Goal: Browse casually: Explore the website without a specific task or goal

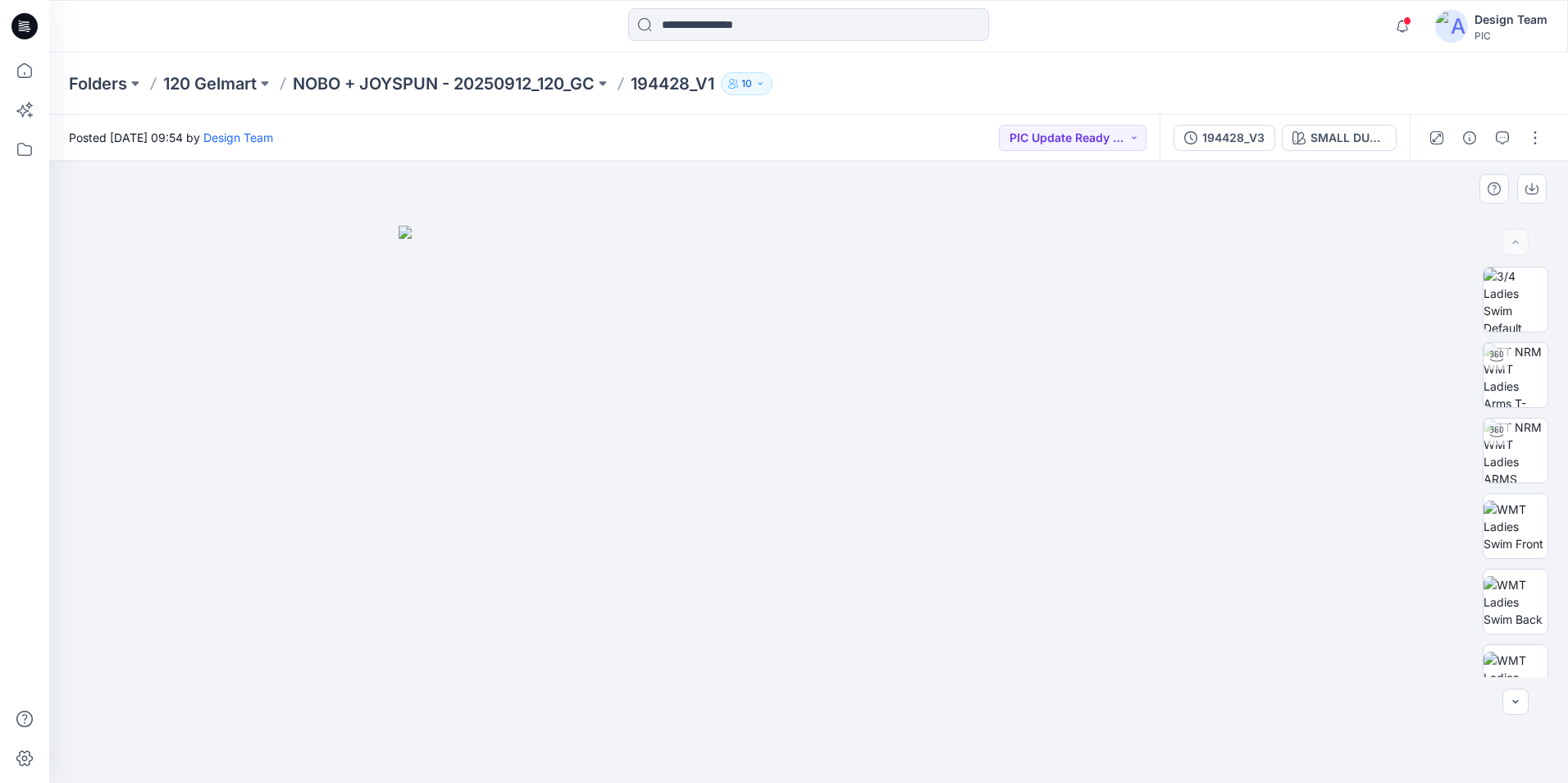
drag, startPoint x: 994, startPoint y: 706, endPoint x: 979, endPoint y: 782, distance: 77.5
click at [994, 707] on img at bounding box center [809, 504] width 821 height 557
click at [1508, 374] on img at bounding box center [1515, 375] width 64 height 64
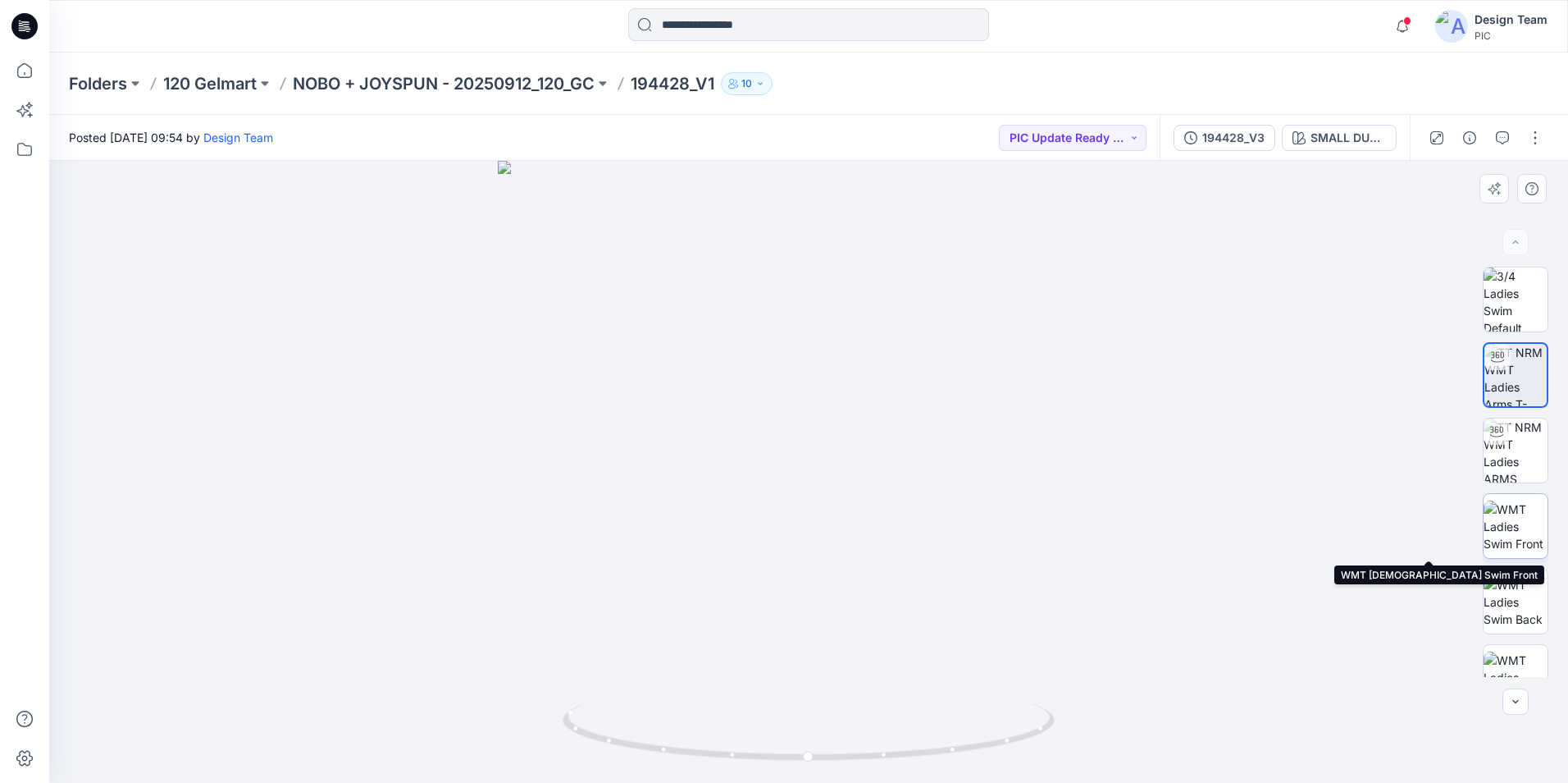
click at [1504, 534] on img at bounding box center [1515, 526] width 64 height 52
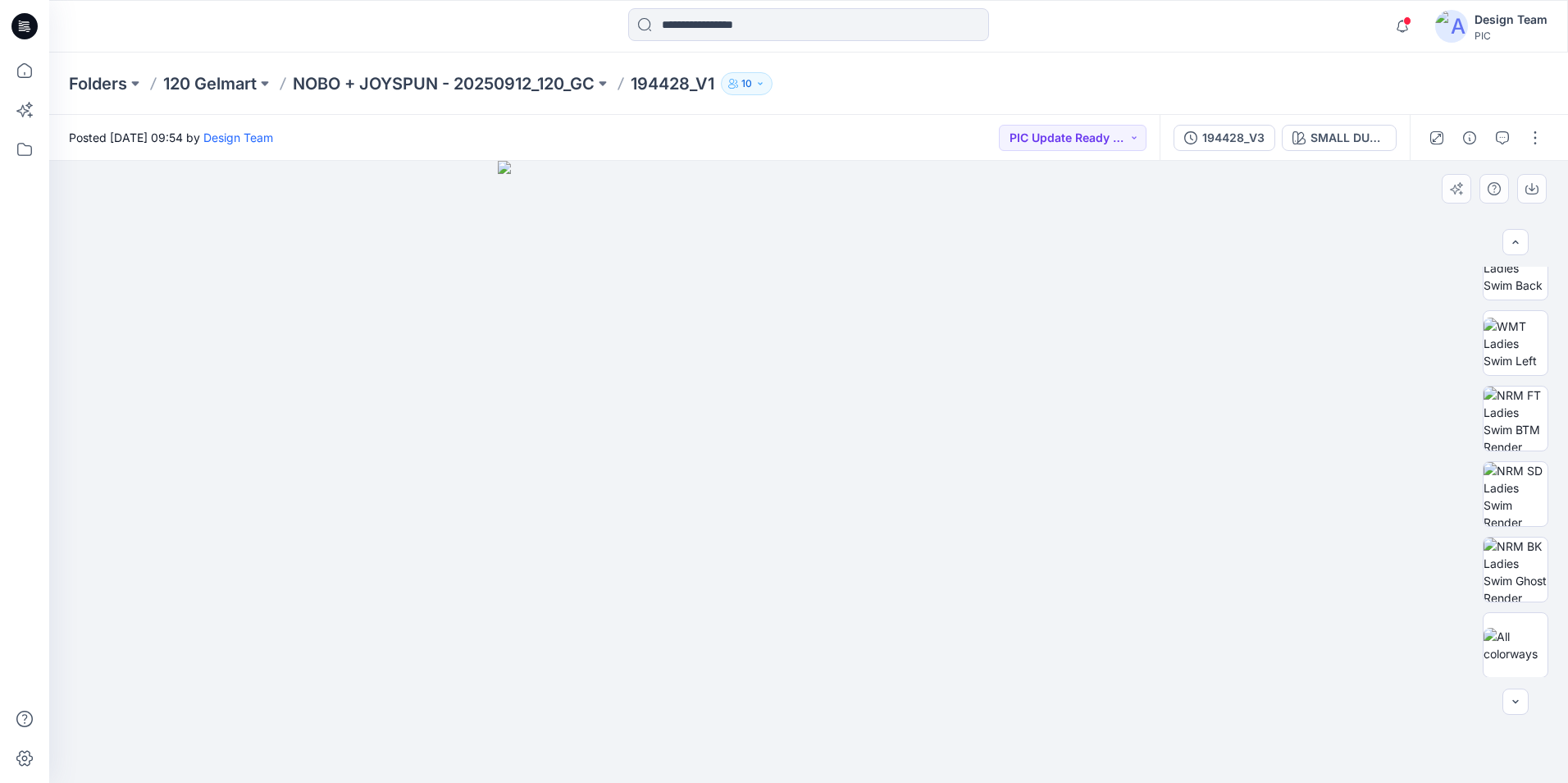
scroll to position [335, 0]
click at [1506, 391] on img at bounding box center [1515, 417] width 64 height 64
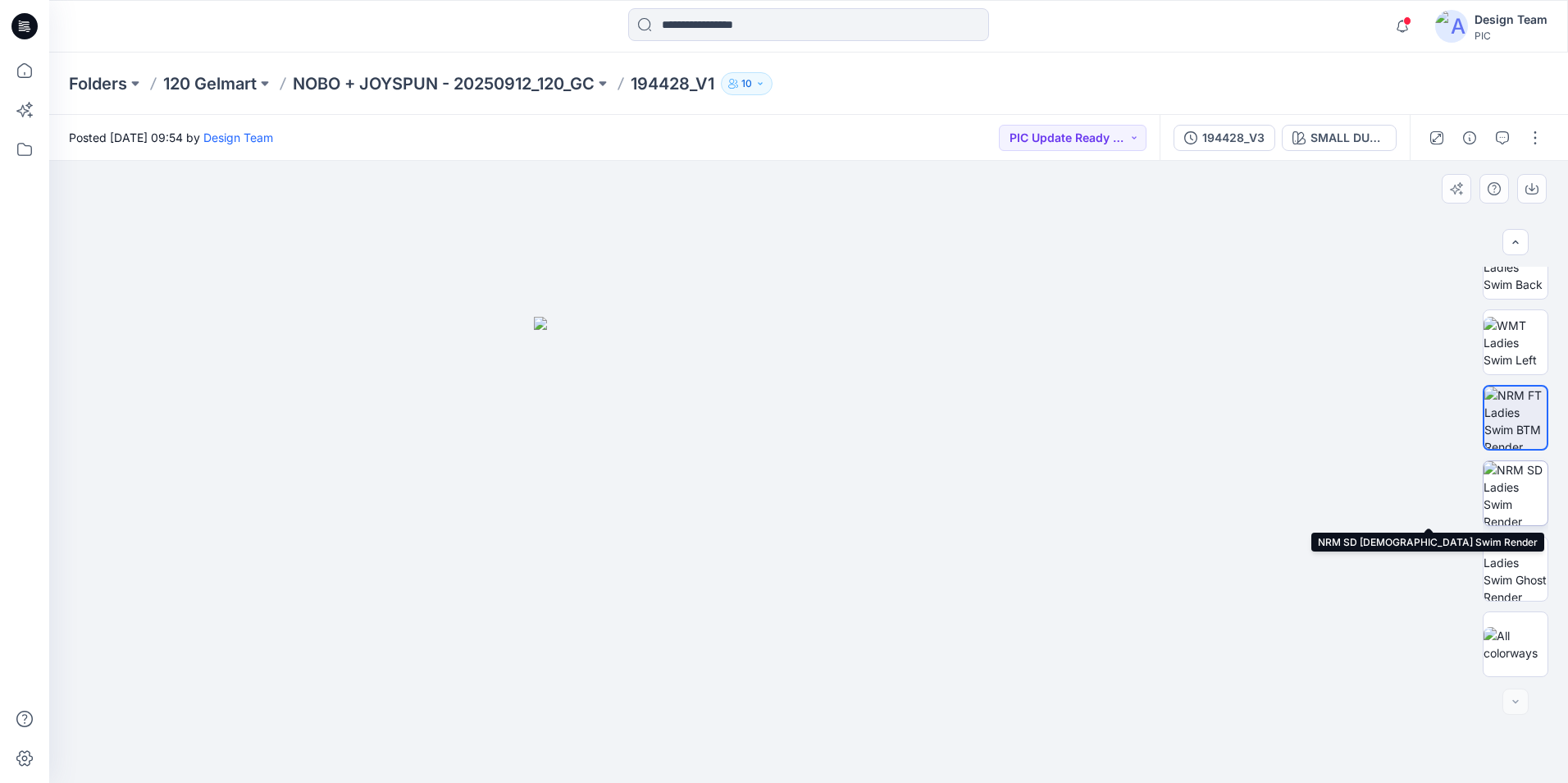
click at [1508, 477] on img at bounding box center [1515, 493] width 64 height 64
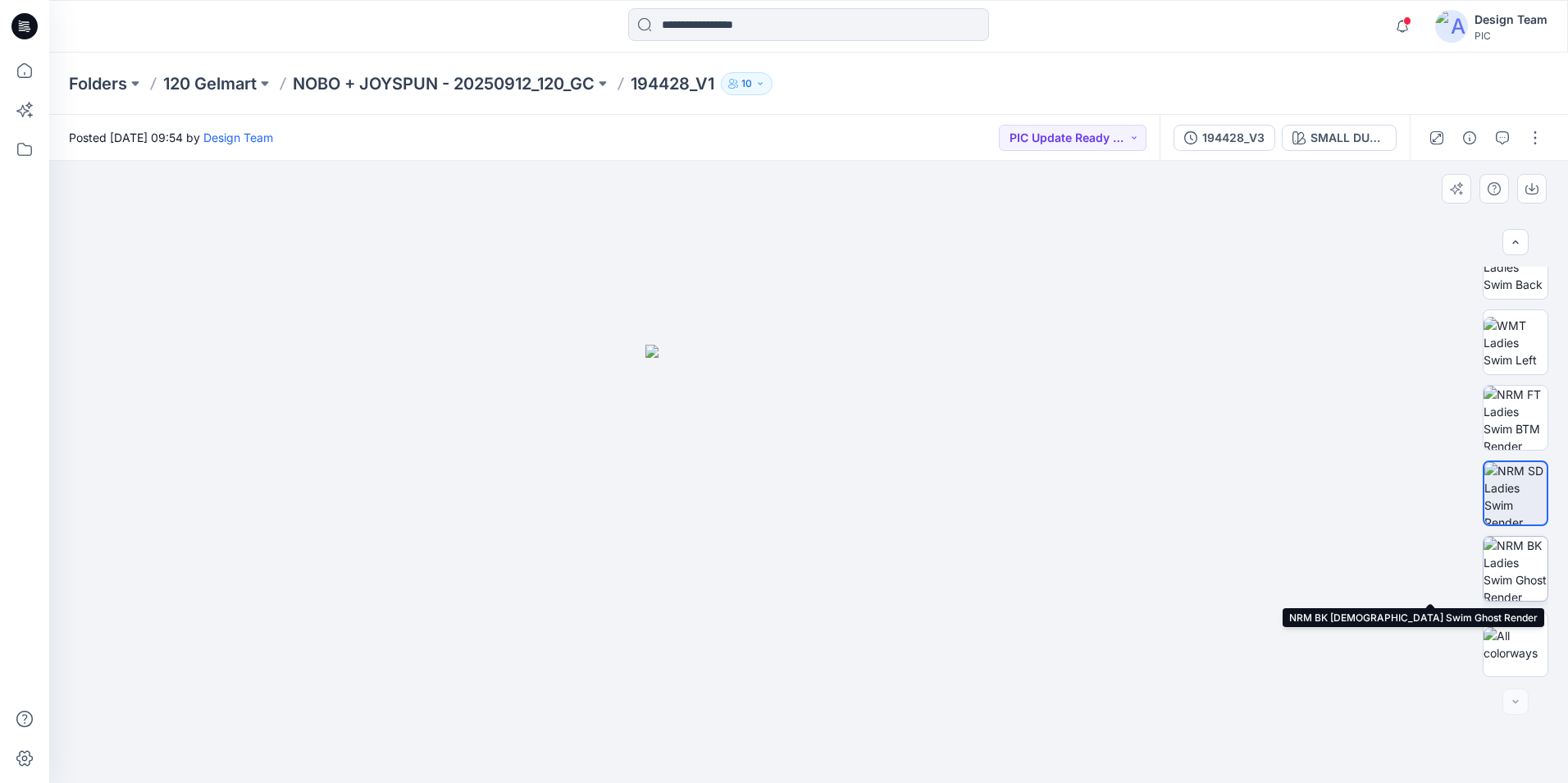
click at [1525, 568] on img at bounding box center [1515, 569] width 64 height 64
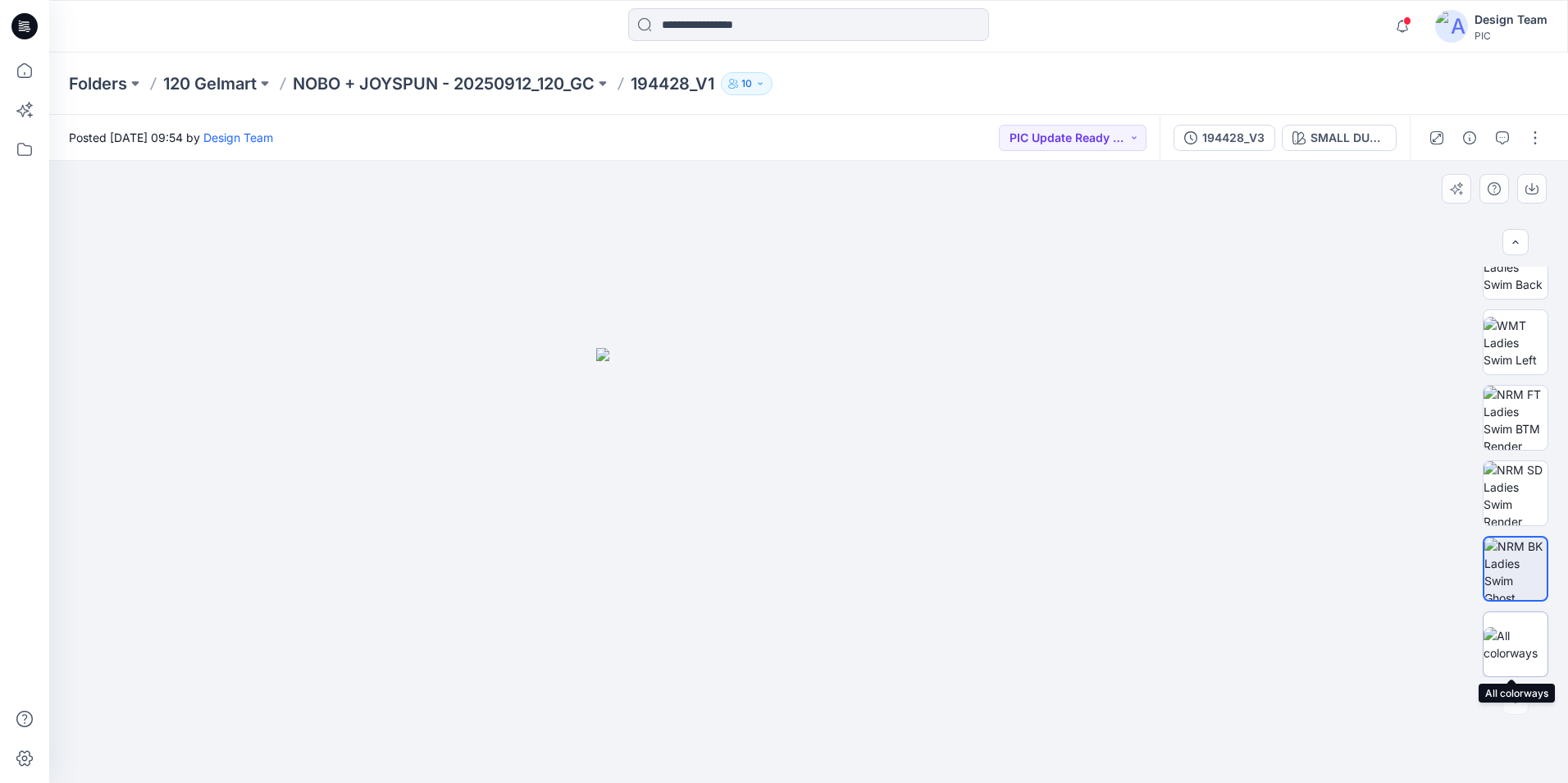
click at [1506, 657] on img at bounding box center [1515, 644] width 64 height 34
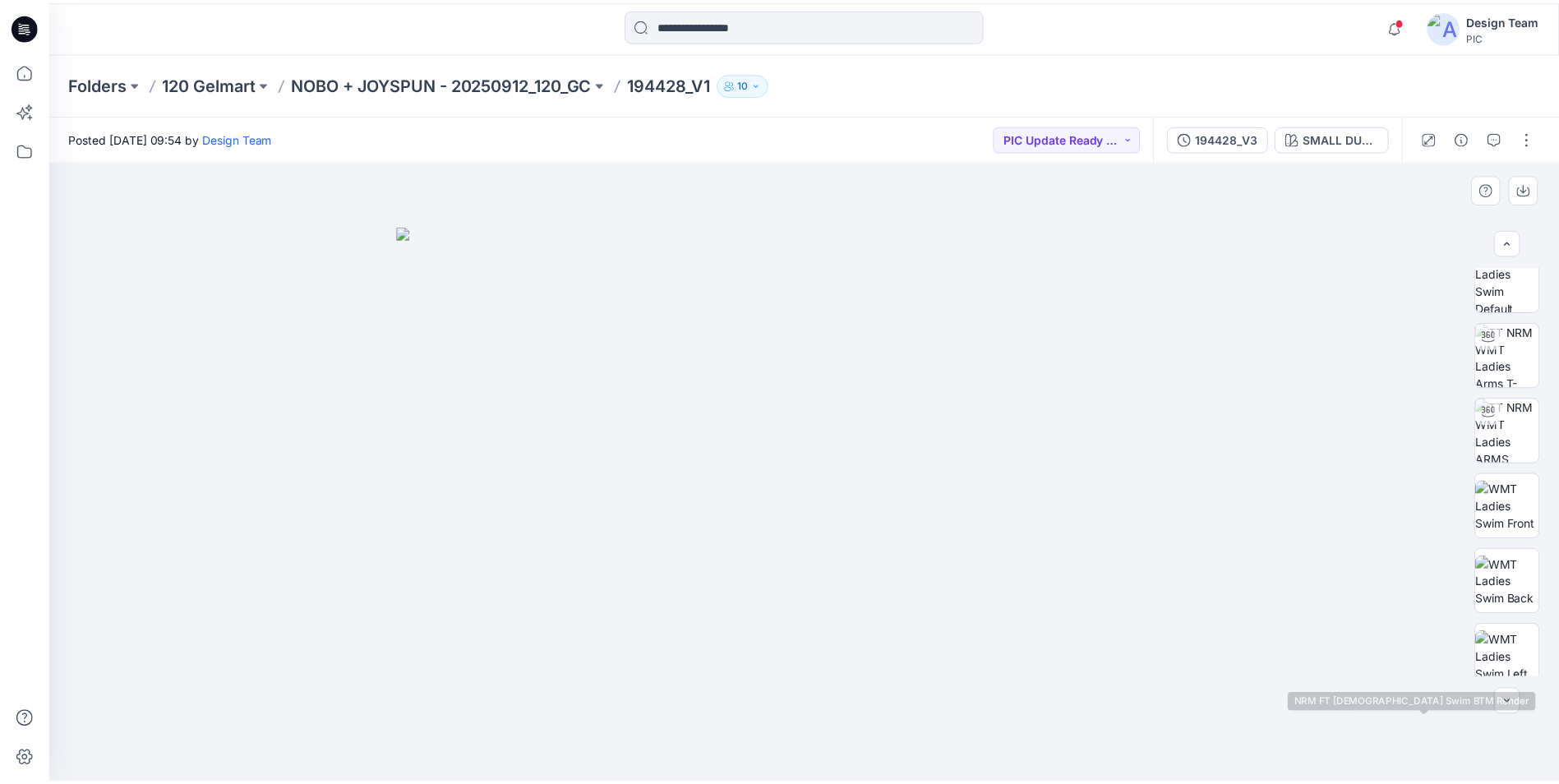
scroll to position [0, 0]
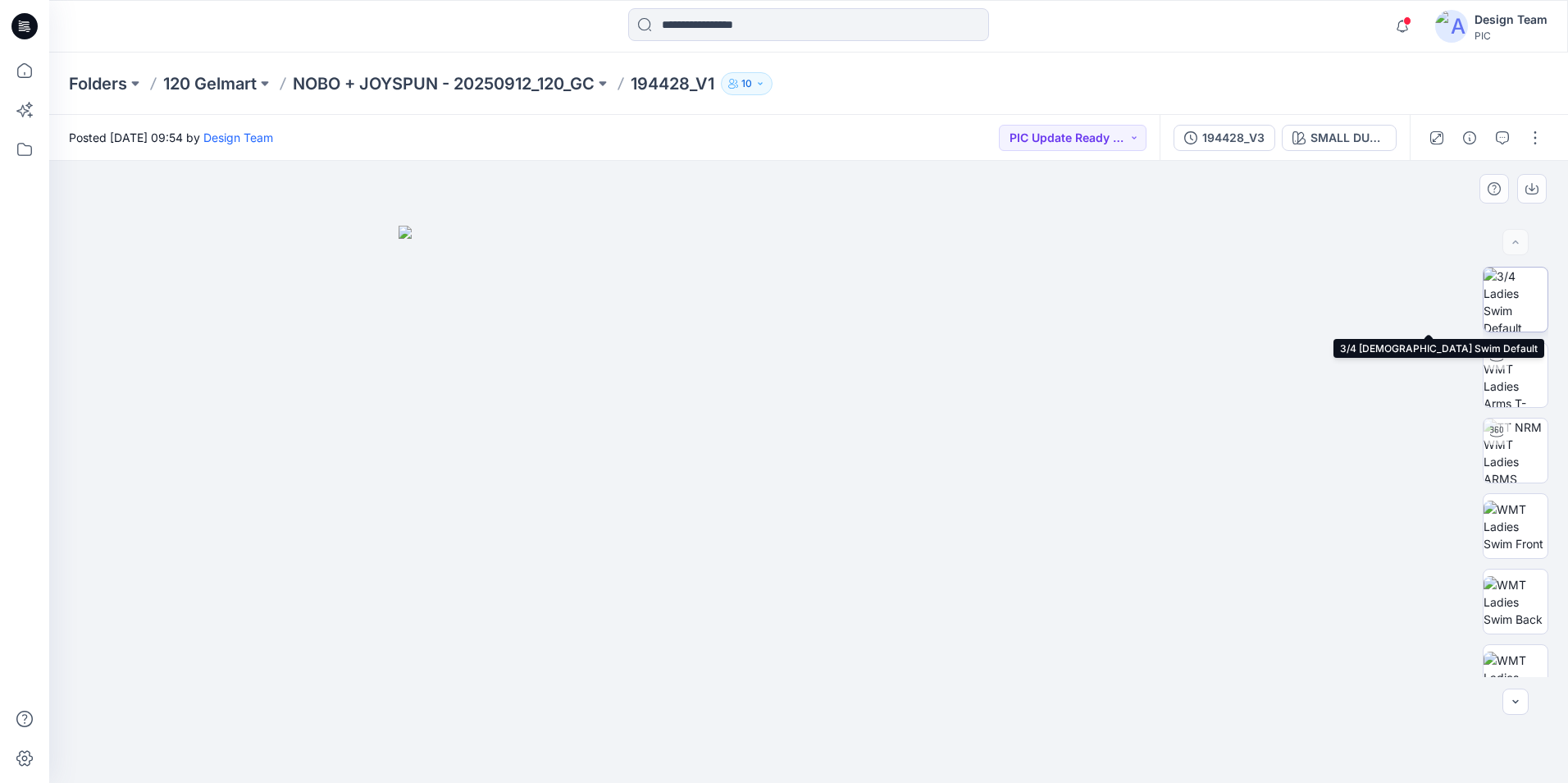
click at [1524, 293] on img at bounding box center [1515, 299] width 64 height 64
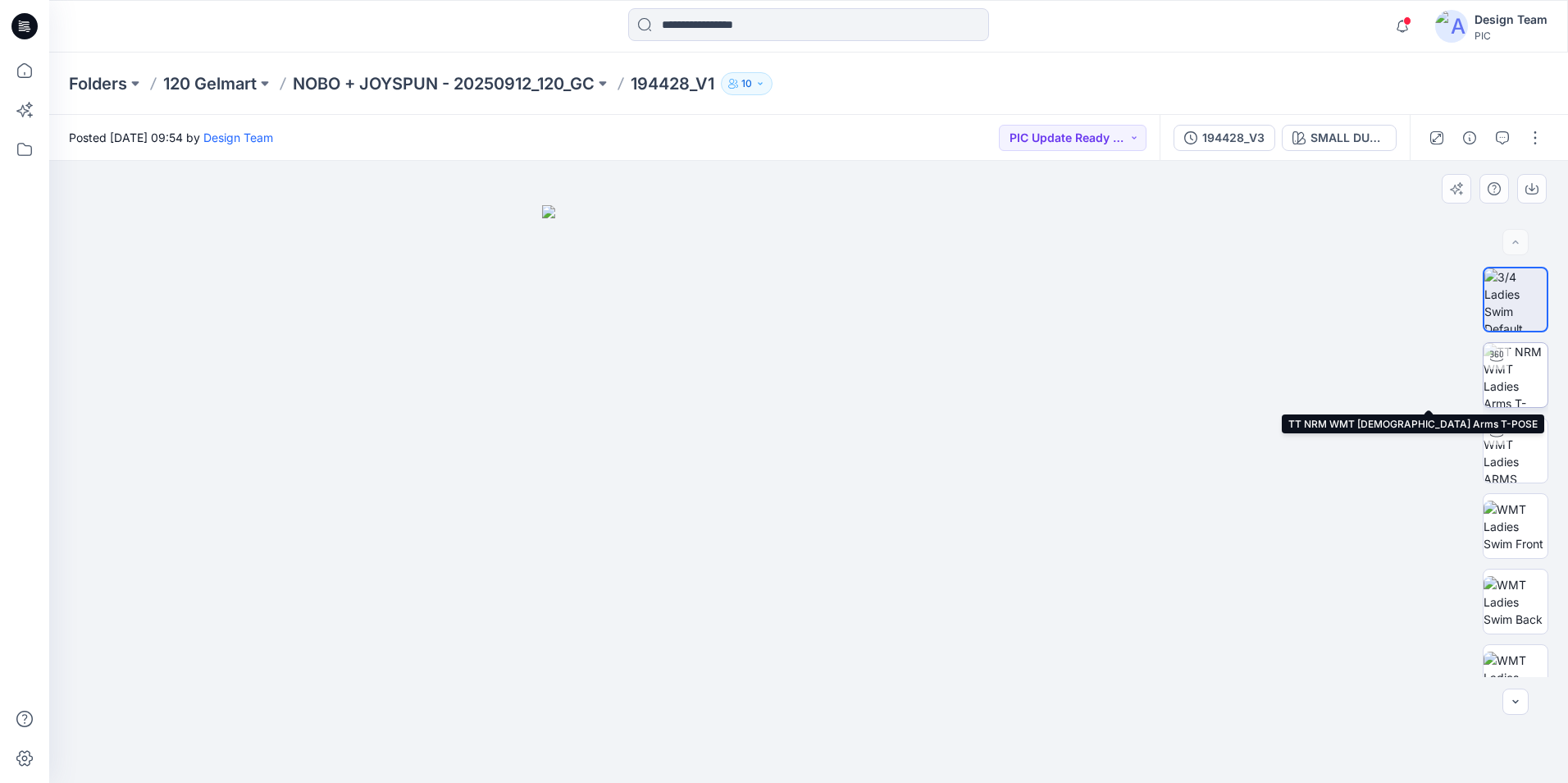
click at [1527, 377] on img at bounding box center [1515, 375] width 64 height 64
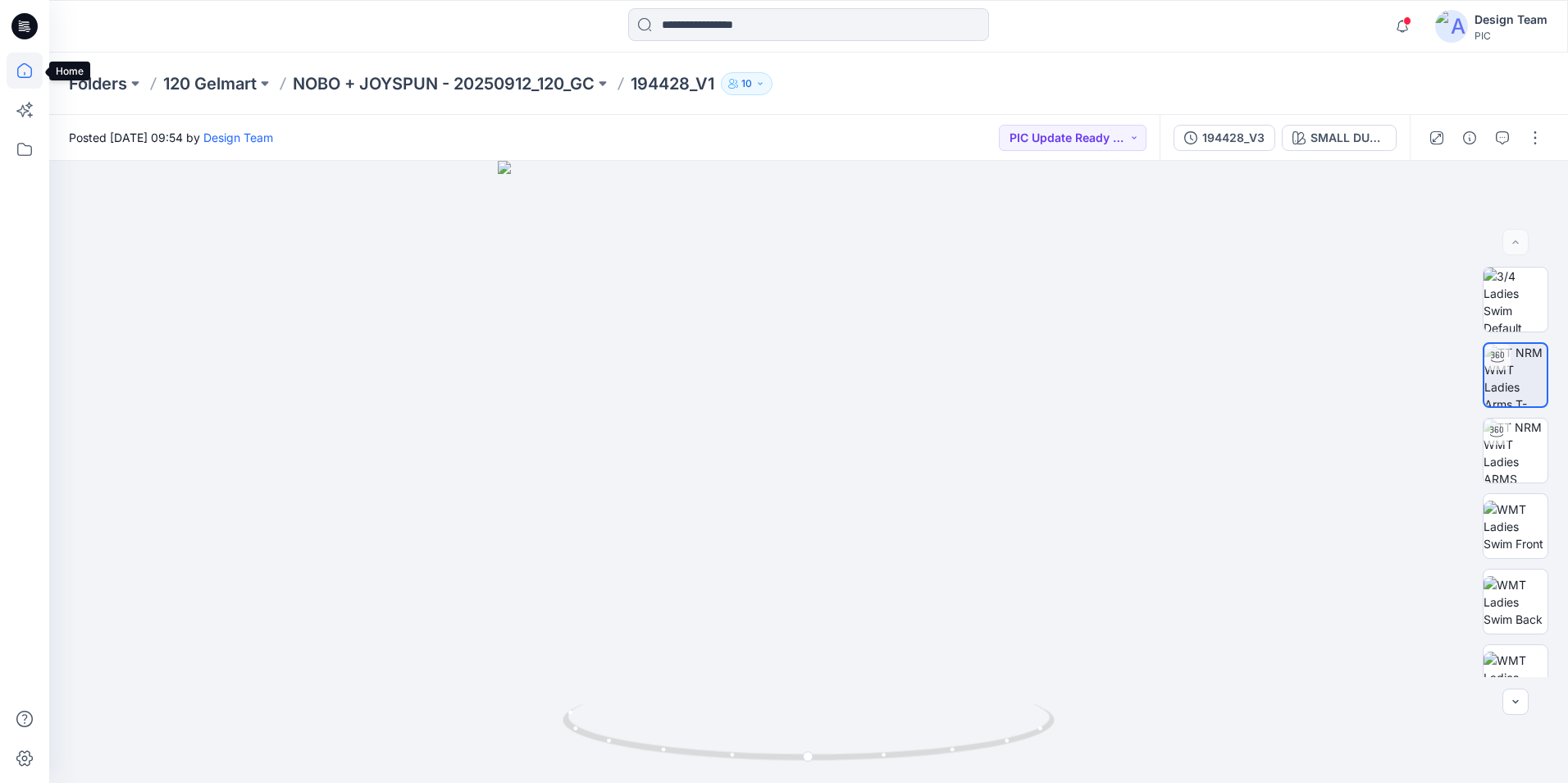
click at [30, 65] on icon at bounding box center [24, 71] width 36 height 36
